Goal: Use online tool/utility: Utilize a website feature to perform a specific function

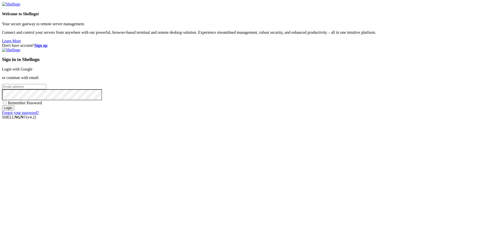
click at [33, 71] on link "Login with Google" at bounding box center [17, 69] width 31 height 4
